Goal: Transaction & Acquisition: Purchase product/service

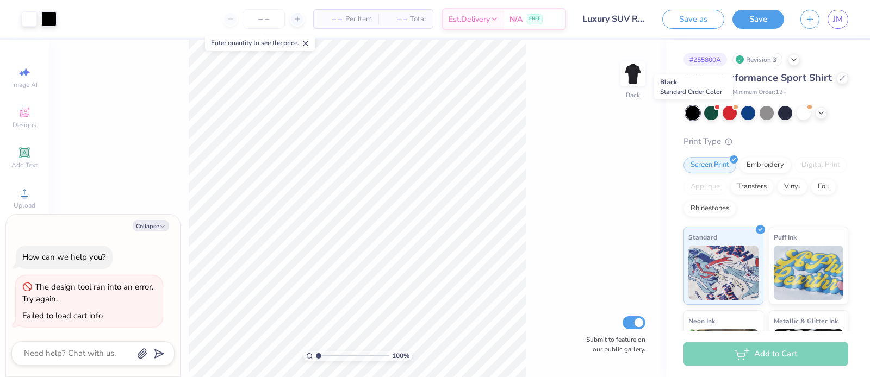
click at [692, 113] on div at bounding box center [693, 113] width 14 height 14
click at [765, 162] on div "Embroidery" at bounding box center [765, 163] width 52 height 16
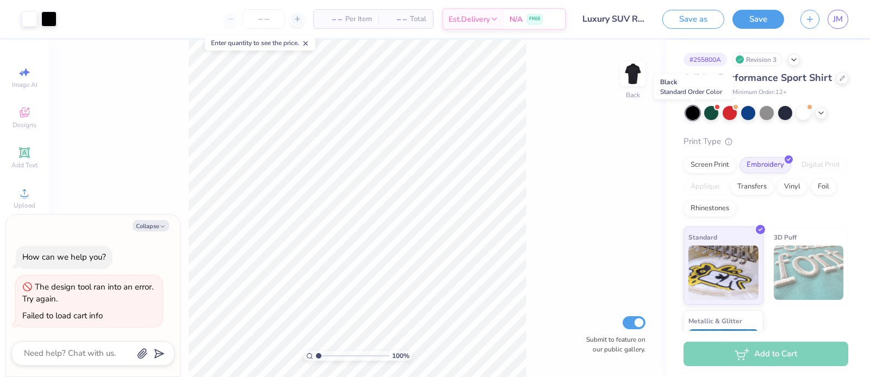
click at [689, 114] on div at bounding box center [693, 113] width 14 height 14
click at [586, 283] on div "100 % Back Submit to feature on our public gallery." at bounding box center [357, 209] width 617 height 338
click at [163, 227] on icon "button" at bounding box center [162, 226] width 7 height 7
type textarea "x"
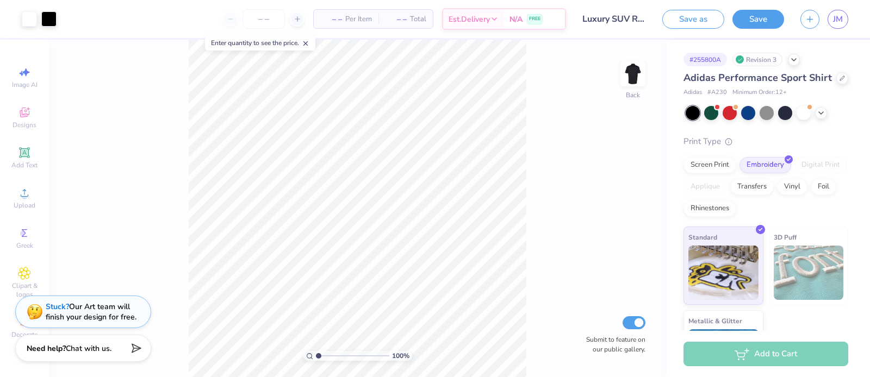
click at [152, 126] on div "100 % Back Submit to feature on our public gallery." at bounding box center [357, 209] width 617 height 338
click at [51, 18] on div at bounding box center [48, 17] width 15 height 15
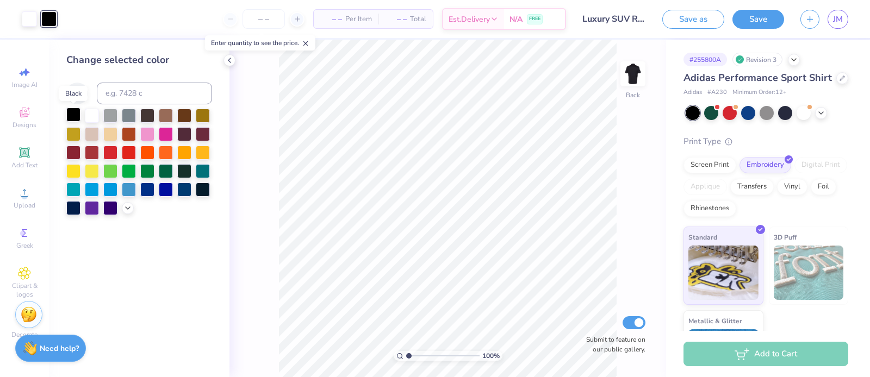
click at [73, 114] on div at bounding box center [73, 115] width 14 height 14
click at [631, 76] on img at bounding box center [632, 73] width 43 height 43
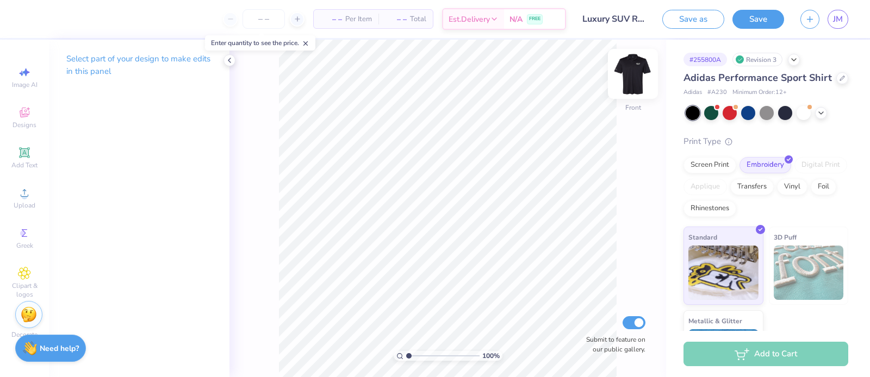
click at [631, 76] on img at bounding box center [632, 73] width 43 height 43
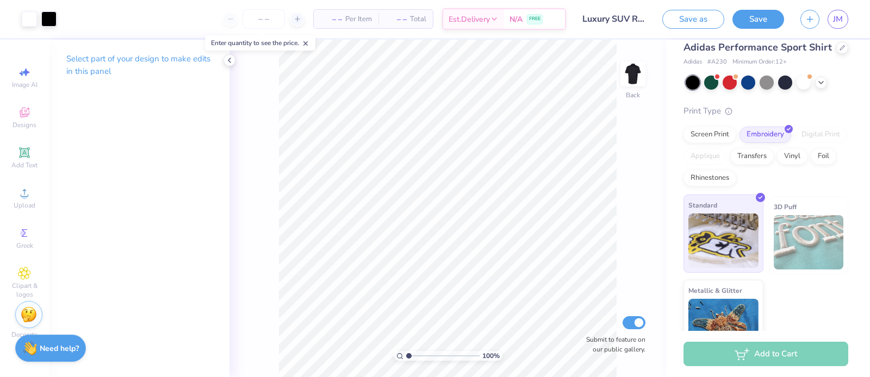
scroll to position [58, 0]
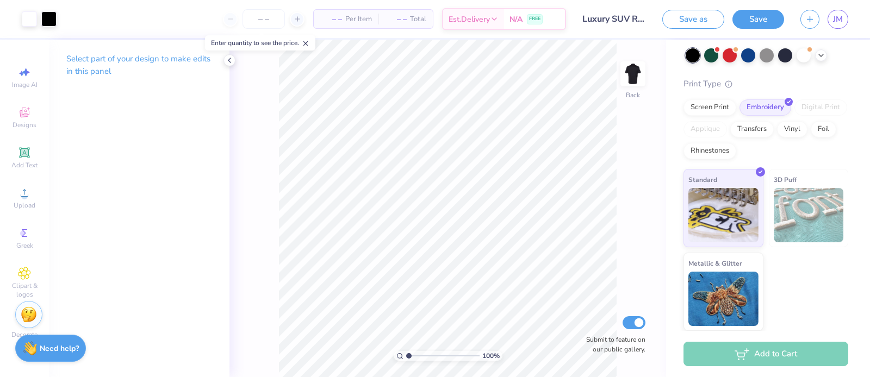
click at [737, 354] on div "Add to Cart" at bounding box center [765, 354] width 165 height 24
click at [811, 16] on icon "button" at bounding box center [809, 17] width 9 height 9
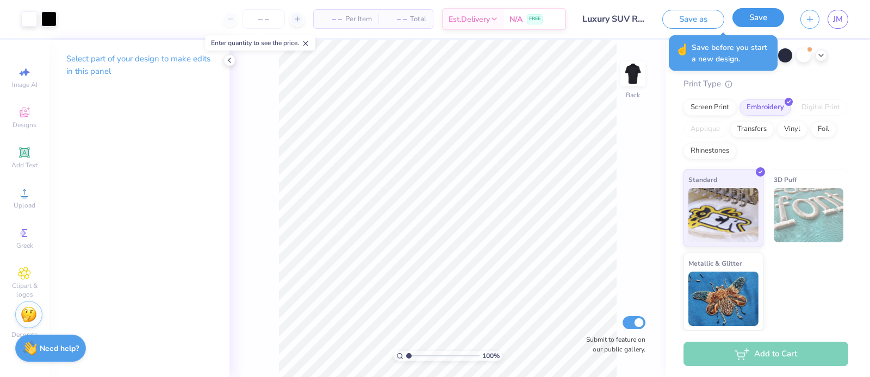
click at [762, 16] on button "Save" at bounding box center [758, 17] width 52 height 19
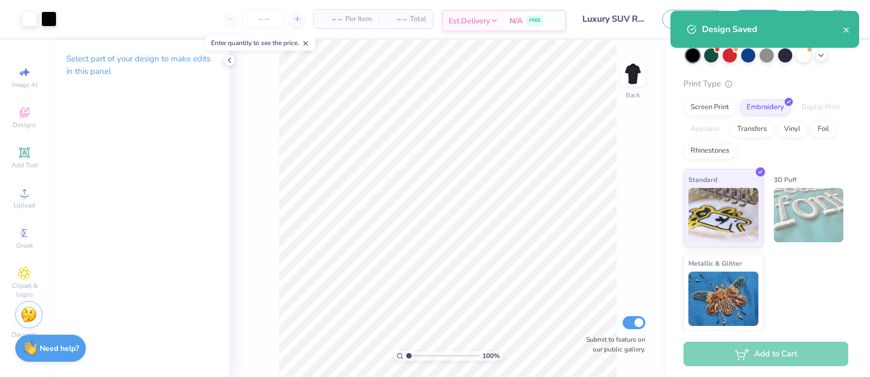
click at [498, 20] on div "Est. Delivery" at bounding box center [473, 21] width 61 height 20
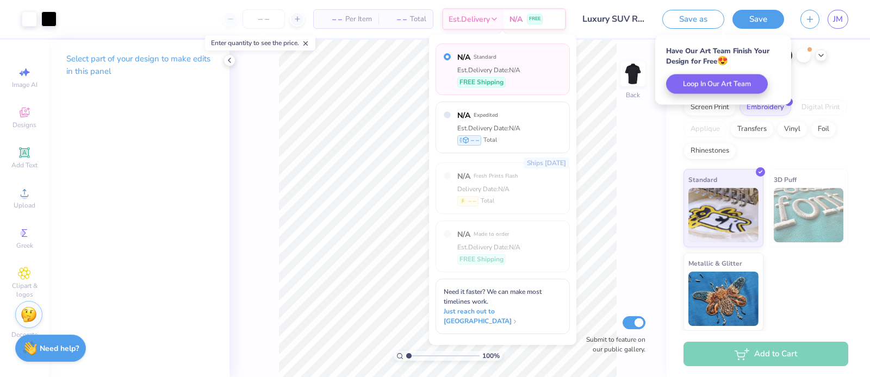
click at [412, 19] on span "Total" at bounding box center [418, 19] width 16 height 11
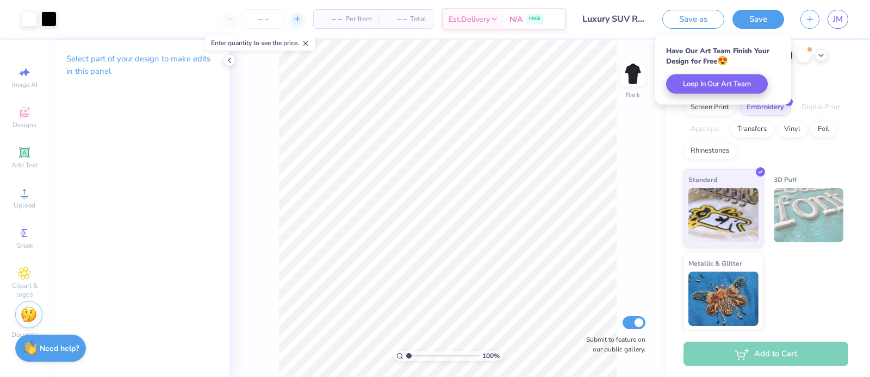
click at [294, 17] on icon at bounding box center [298, 19] width 8 height 8
type input "12"
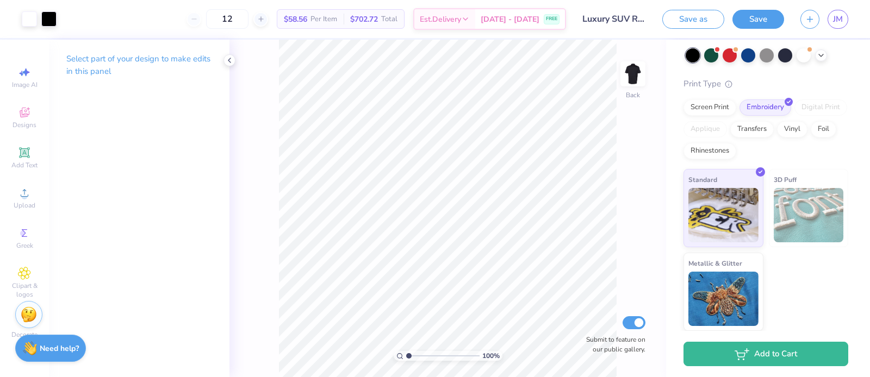
click at [207, 18] on div "12" at bounding box center [227, 19] width 82 height 20
type input "1.08"
type textarea "x"
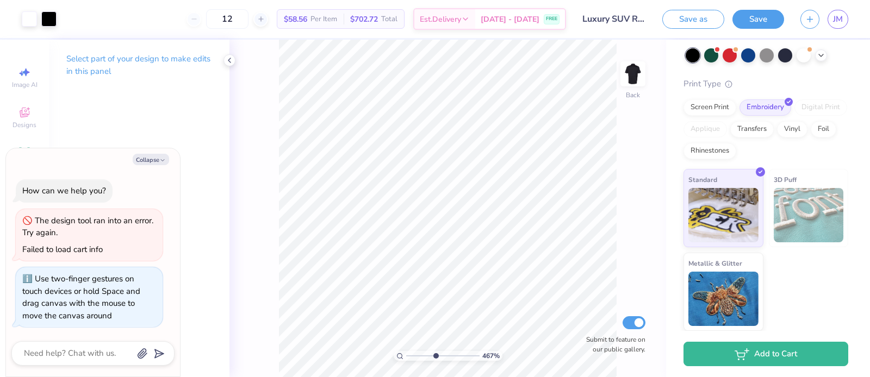
drag, startPoint x: 410, startPoint y: 357, endPoint x: 436, endPoint y: 353, distance: 25.8
click at [435, 357] on input "range" at bounding box center [442, 356] width 73 height 10
click at [448, 377] on html "Art colors 12 $58.56 Per Item $702.72 Total Est. Delivery [DATE] - [DATE] FREE …" at bounding box center [435, 188] width 870 height 377
type input "1.79"
drag, startPoint x: 434, startPoint y: 357, endPoint x: 412, endPoint y: 353, distance: 23.1
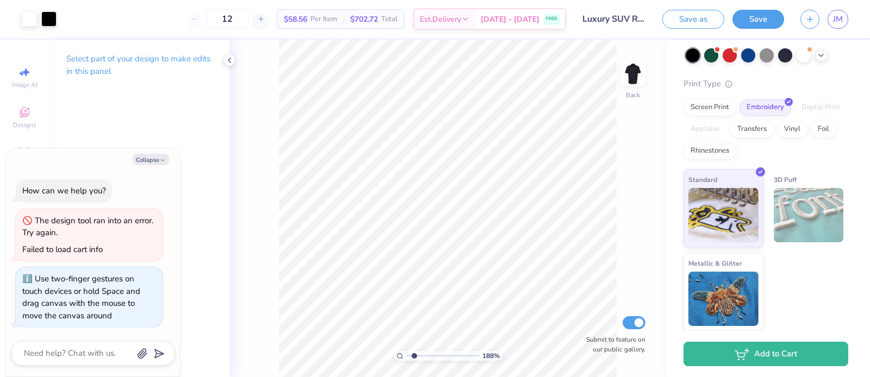
click at [412, 356] on input "range" at bounding box center [442, 356] width 73 height 10
click at [763, 19] on button "Save" at bounding box center [758, 17] width 52 height 19
click at [231, 61] on icon at bounding box center [229, 60] width 9 height 9
type textarea "x"
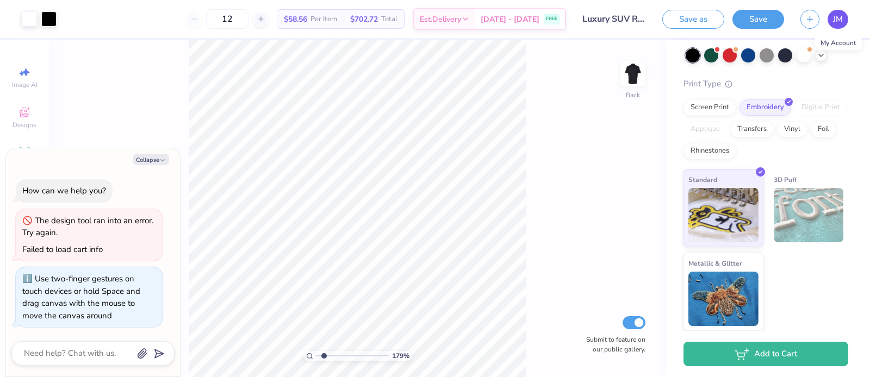
click at [833, 17] on span "JM" at bounding box center [838, 19] width 10 height 13
